Goal: Task Accomplishment & Management: Manage account settings

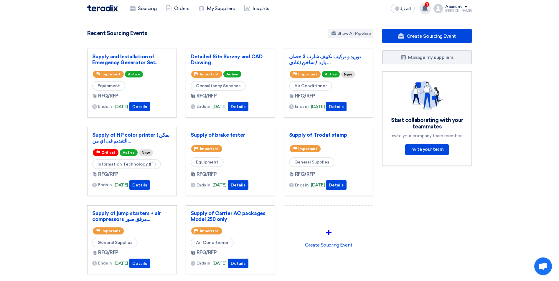
click at [428, 8] on icon at bounding box center [425, 8] width 6 height 6
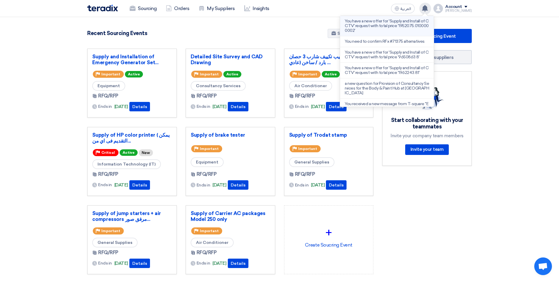
click at [398, 25] on p "You have a new offer for 'Supply and Install of CCTV' request with total price …" at bounding box center [387, 26] width 84 height 14
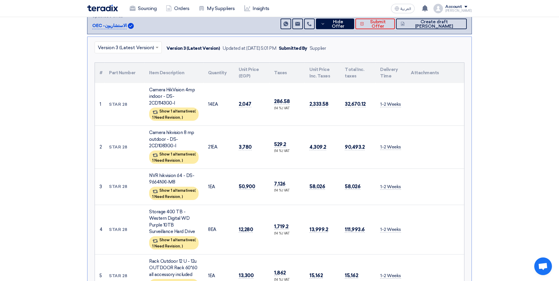
scroll to position [211, 0]
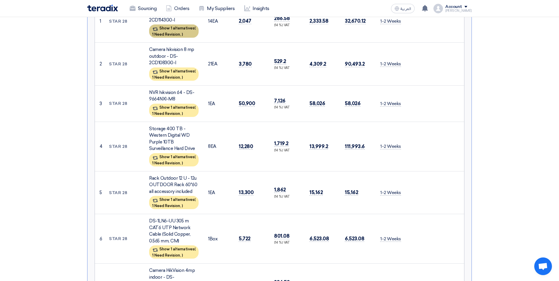
click at [185, 31] on div "Show 1 alternatives ( 1 Need Revision, )" at bounding box center [174, 30] width 50 height 13
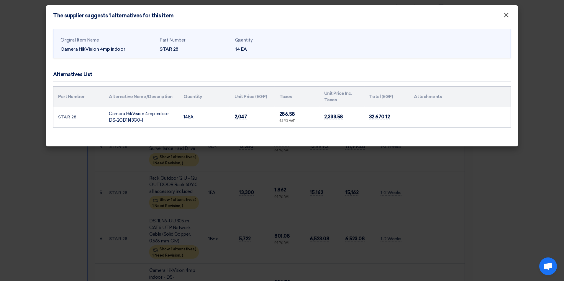
click at [509, 17] on button "×" at bounding box center [505, 15] width 15 height 12
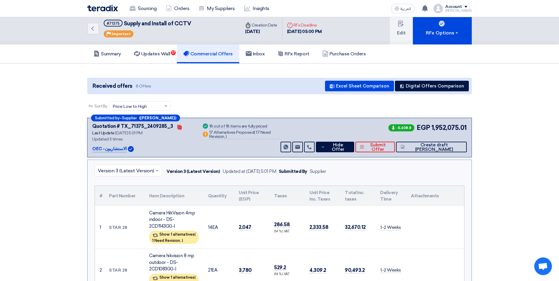
scroll to position [0, 0]
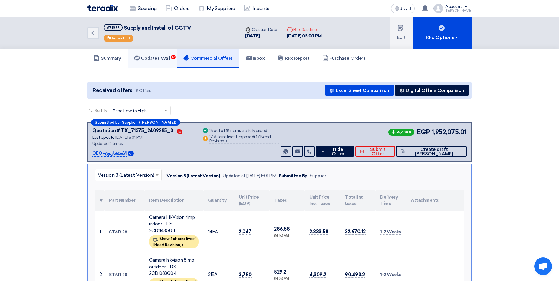
click at [159, 56] on h5 "Updates Wall 17" at bounding box center [152, 58] width 36 height 6
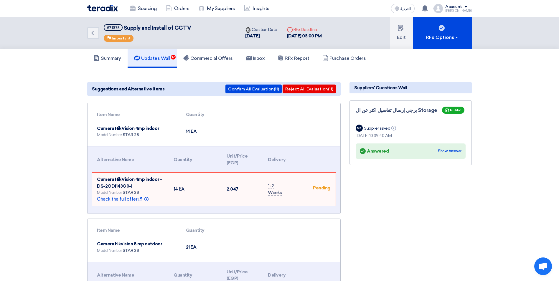
click at [289, 186] on td "1-2 Weeks" at bounding box center [277, 189] width 28 height 33
click at [320, 186] on div "Pending" at bounding box center [321, 188] width 17 height 5
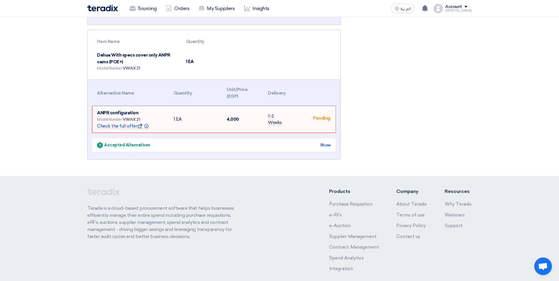
scroll to position [2226, 0]
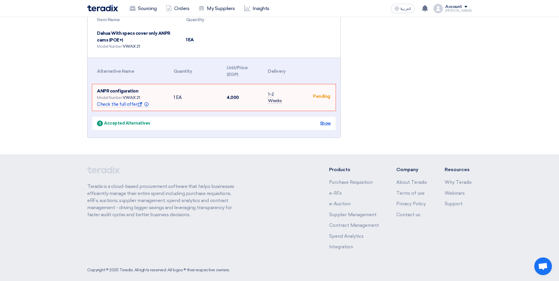
click at [324, 120] on div "Show" at bounding box center [325, 123] width 11 height 6
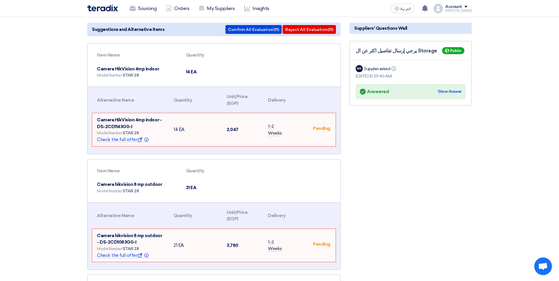
scroll to position [0, 0]
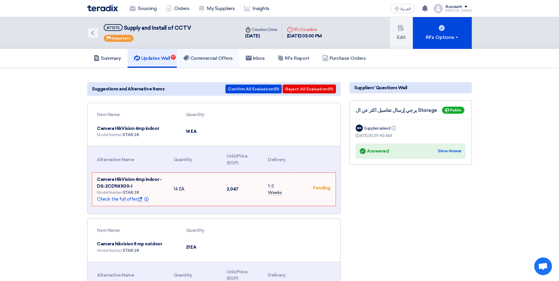
click at [208, 50] on link "Commercial Offers" at bounding box center [208, 58] width 62 height 19
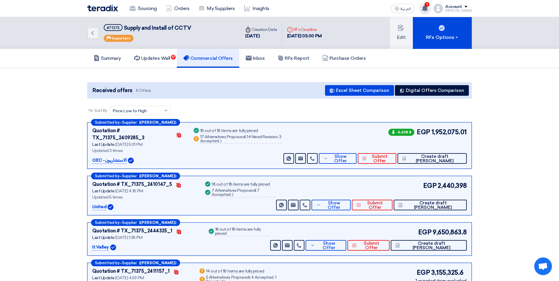
click at [430, 6] on span "1" at bounding box center [427, 4] width 5 height 5
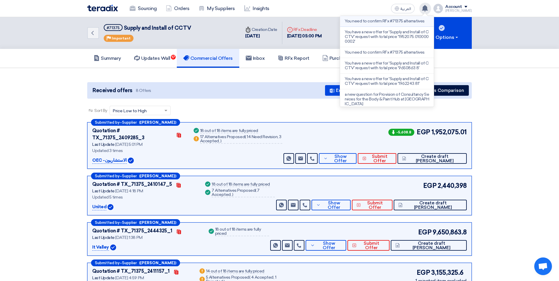
click at [378, 21] on p "You need to confirm RFx #71375 alternatives" at bounding box center [385, 21] width 80 height 5
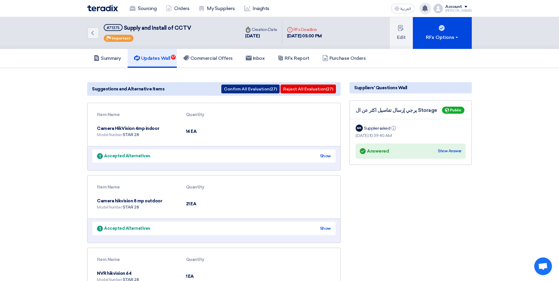
click at [251, 87] on button "Confirm All Evaluation (27)" at bounding box center [250, 89] width 58 height 9
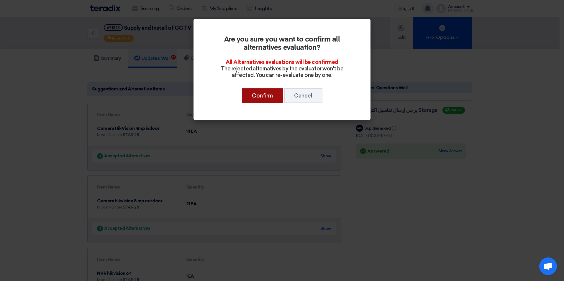
click at [254, 94] on button "Confirm" at bounding box center [262, 95] width 41 height 15
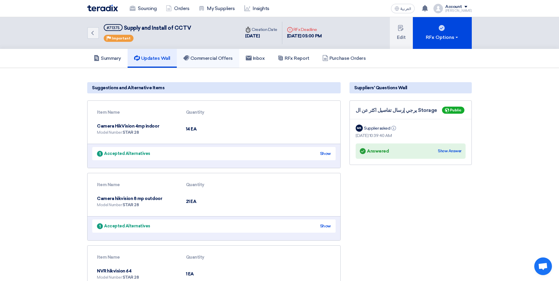
click at [220, 59] on h5 "Commercial Offers" at bounding box center [208, 58] width 50 height 6
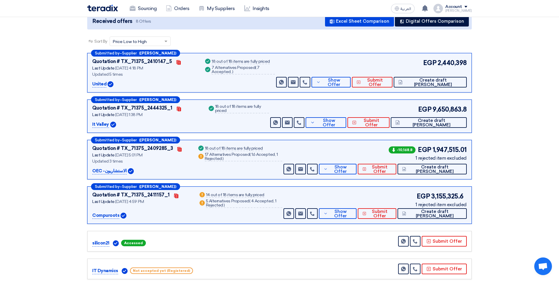
scroll to position [59, 0]
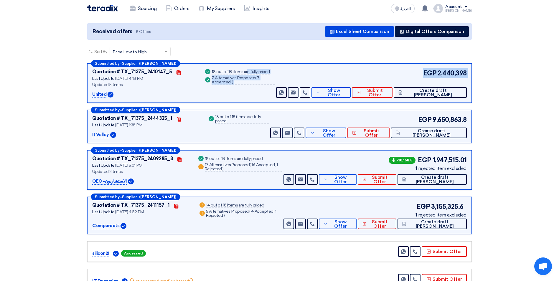
drag, startPoint x: 300, startPoint y: 79, endPoint x: 220, endPoint y: 71, distance: 80.0
click at [220, 71] on div "Quotation # TX_71375_2410147_5 Contacts Last Update [DATE] 4:18 PM Updated 5 ti…" at bounding box center [279, 82] width 375 height 29
click at [517, 71] on section "Received offers 8 Offers Excel Sheet Comparison Digital Offers Comparison Sort …" at bounding box center [279, 187] width 559 height 356
